Goal: Task Accomplishment & Management: Use online tool/utility

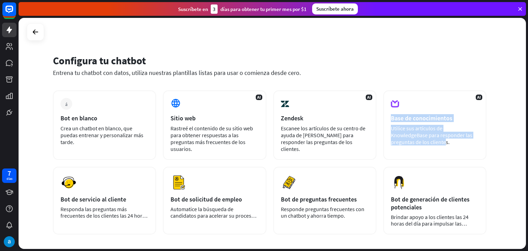
drag, startPoint x: 527, startPoint y: 97, endPoint x: 526, endPoint y: 128, distance: 31.6
click at [527, 132] on div "Configura tu chatbot Entrena tu chatbot con datos, utiliza nuestras plantillas …" at bounding box center [273, 134] width 509 height 233
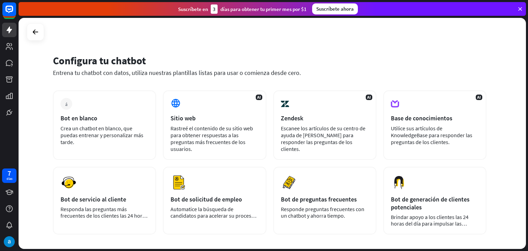
drag, startPoint x: 528, startPoint y: 93, endPoint x: 527, endPoint y: 107, distance: 14.5
click at [527, 107] on div "Configura tu chatbot Entrena tu chatbot con datos, utiliza nuestras plantillas …" at bounding box center [273, 134] width 509 height 233
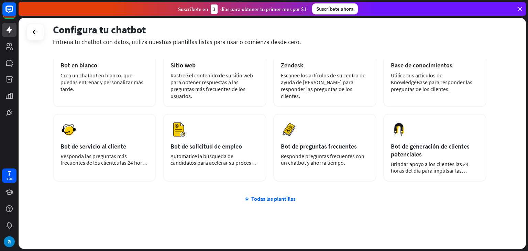
scroll to position [67, 0]
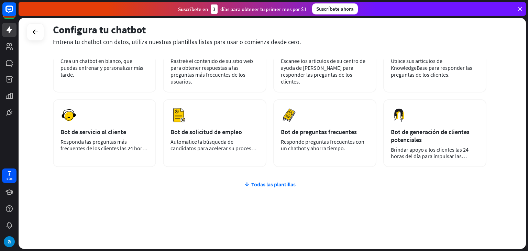
click at [253, 176] on div "más Bot en blanco Crea un chatbot en blanco, que puedas entrenar y personalizar…" at bounding box center [269, 136] width 433 height 227
click at [255, 181] on font "Todas las plantillas" at bounding box center [273, 184] width 44 height 7
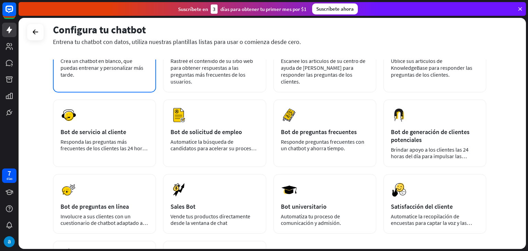
click at [94, 69] on font "Crea un chatbot en blanco, que puedas entrenar y personalizar más tarde." at bounding box center [102, 67] width 83 height 21
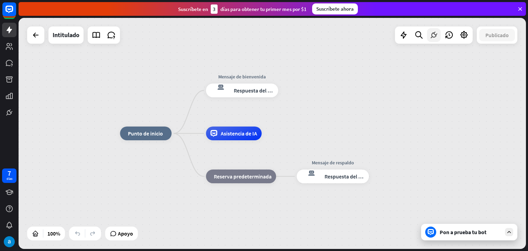
click at [431, 36] on icon at bounding box center [433, 35] width 9 height 9
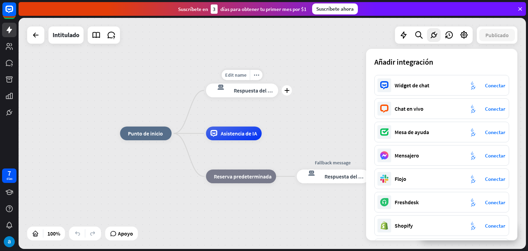
click at [277, 97] on div "Edit name more_horiz plus Mensaje de bienvenida respuesta del bot de bloqueo Re…" at bounding box center [242, 91] width 72 height 14
click at [466, 38] on icon at bounding box center [464, 35] width 9 height 9
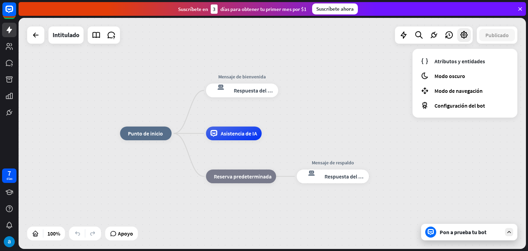
click at [368, 117] on div "inicio_2 Punto de inicio Mensaje de bienvenida respuesta del bot de bloqueo Res…" at bounding box center [272, 133] width 507 height 231
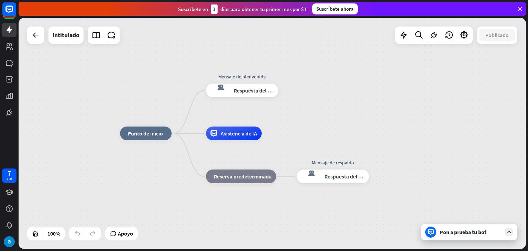
click at [448, 233] on font "Pon a prueba tu bot" at bounding box center [463, 232] width 47 height 7
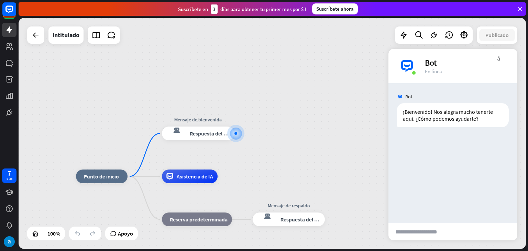
click at [433, 230] on input "text" at bounding box center [421, 231] width 67 height 17
click at [431, 207] on div "Bot ¡Bienvenido! Nos alegra mucho tenerte aquí. ¿Cómo podemos ayudarte? [DATE] …" at bounding box center [452, 153] width 129 height 140
click at [428, 231] on input "text" at bounding box center [421, 231] width 67 height 17
click at [432, 236] on input "text" at bounding box center [421, 231] width 67 height 17
type input "**********"
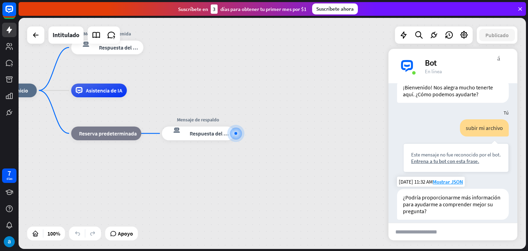
scroll to position [38, 0]
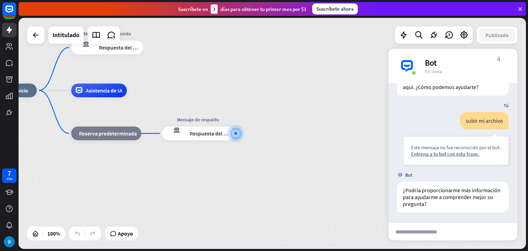
click at [424, 234] on input "text" at bounding box center [421, 231] width 67 height 17
type input "**********"
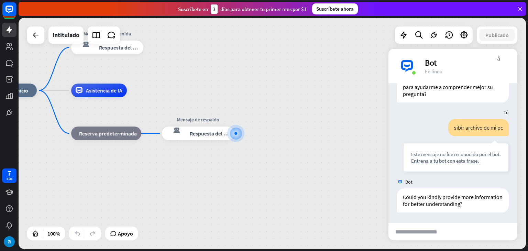
scroll to position [154, 0]
click at [523, 7] on icon at bounding box center [520, 9] width 6 height 6
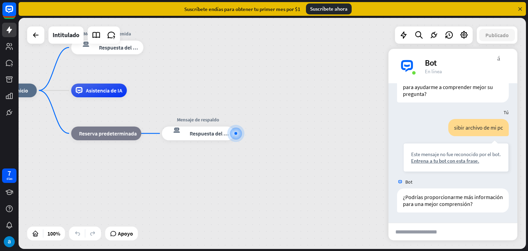
click at [310, 99] on div "inicio_2 Punto de inicio Mensaje de bienvenida respuesta del bot de bloqueo Res…" at bounding box center [238, 205] width 507 height 231
click at [341, 211] on div "inicio_2 Punto de inicio Mensaje de bienvenida respuesta del bot de bloqueo Res…" at bounding box center [238, 205] width 507 height 231
click at [34, 42] on div at bounding box center [35, 34] width 17 height 17
click at [35, 36] on icon at bounding box center [36, 35] width 8 height 8
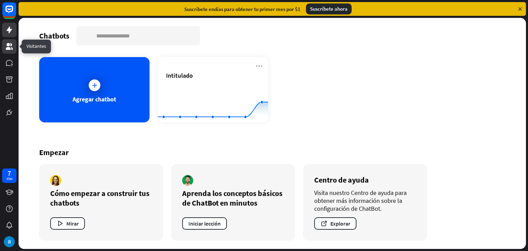
click at [11, 52] on link at bounding box center [9, 46] width 14 height 14
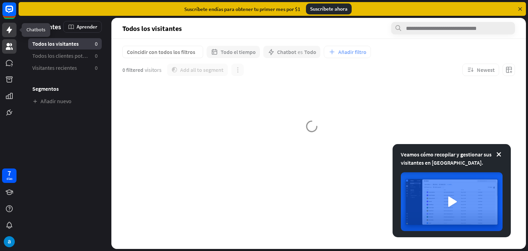
click at [6, 33] on icon at bounding box center [9, 30] width 8 height 8
